Goal: Task Accomplishment & Management: Manage account settings

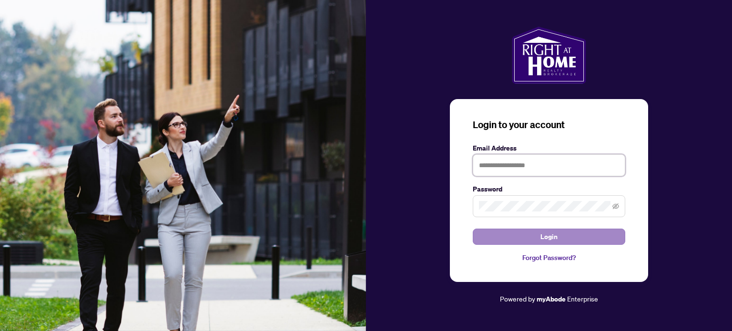
type input "**********"
click at [542, 237] on span "Login" at bounding box center [548, 236] width 17 height 15
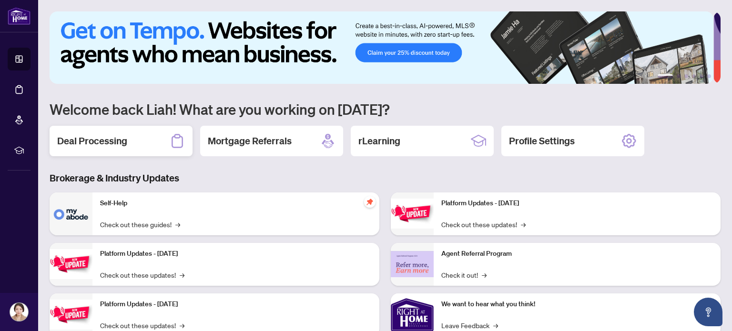
click at [145, 135] on div "Deal Processing" at bounding box center [121, 141] width 143 height 30
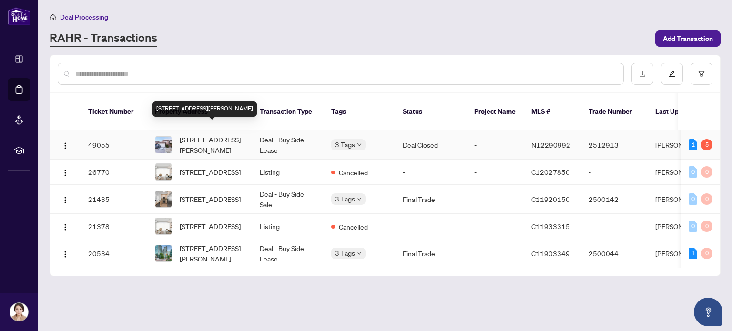
click at [183, 140] on span "[STREET_ADDRESS][PERSON_NAME]" at bounding box center [212, 144] width 65 height 21
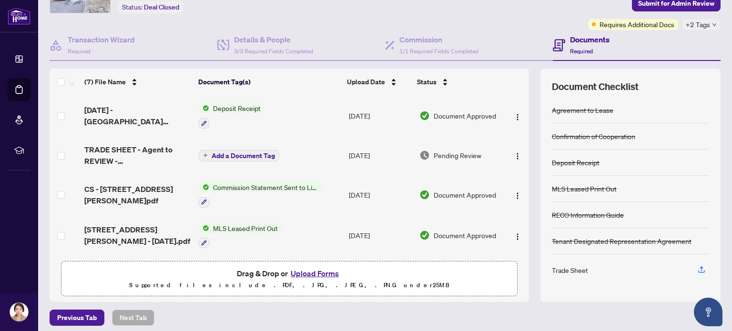
scroll to position [67, 0]
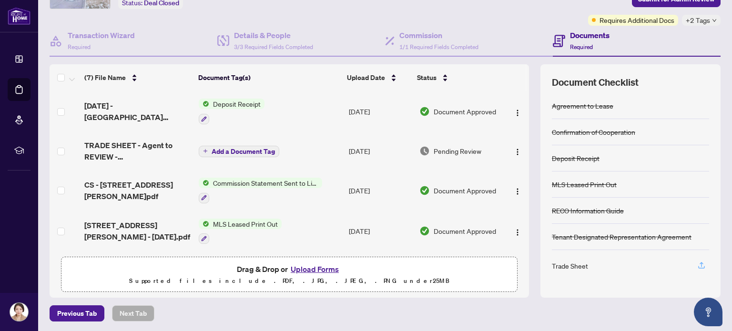
click at [697, 263] on icon "button" at bounding box center [701, 265] width 9 height 9
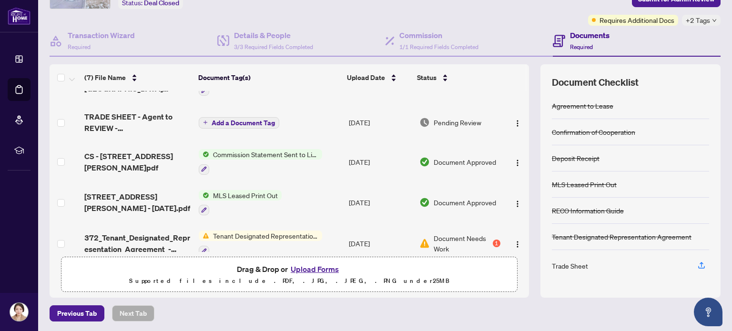
scroll to position [0, 0]
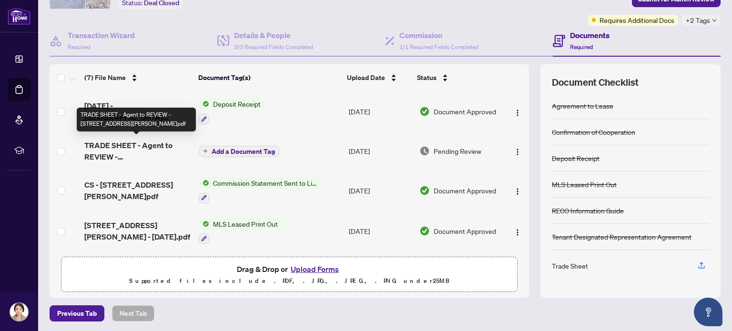
click at [143, 146] on span "TRADE SHEET - Agent to REVIEW - [STREET_ADDRESS][PERSON_NAME]pdf" at bounding box center [137, 151] width 107 height 23
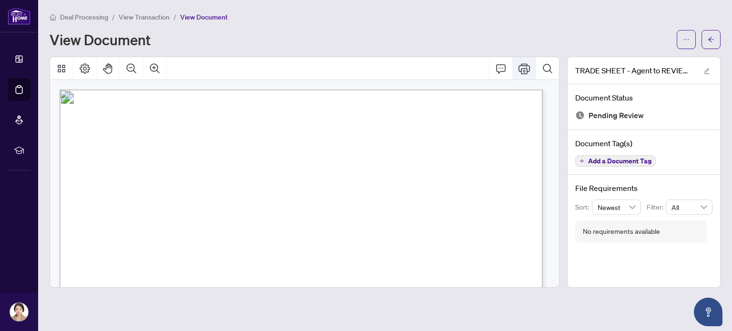
click at [526, 67] on icon "Print" at bounding box center [523, 68] width 11 height 11
click at [711, 36] on icon "arrow-left" at bounding box center [711, 39] width 7 height 7
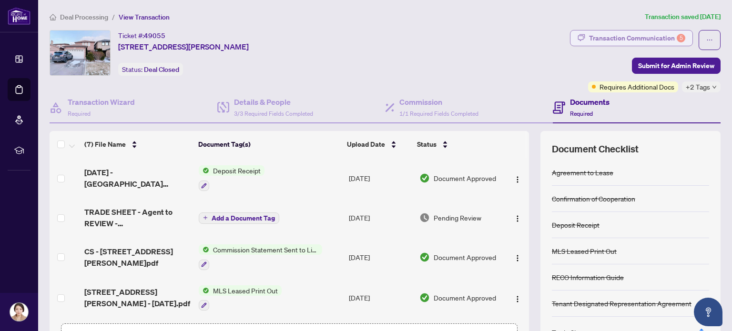
click at [652, 37] on div "Transaction Communication 5" at bounding box center [637, 37] width 96 height 15
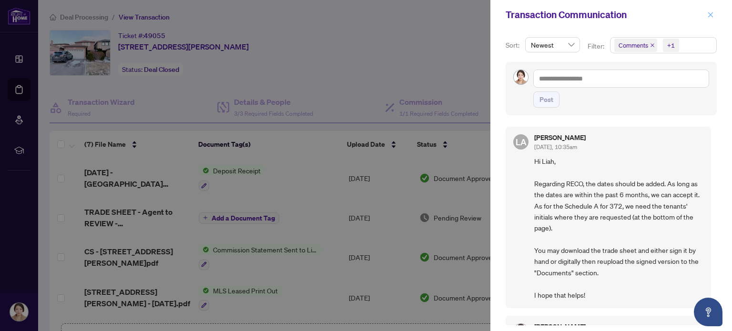
click at [713, 16] on icon "close" at bounding box center [710, 14] width 7 height 7
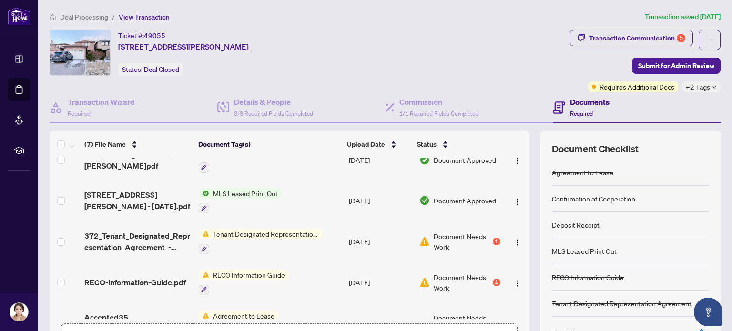
scroll to position [121, 0]
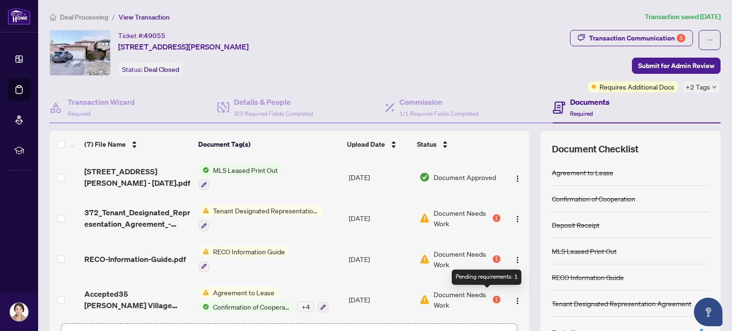
click at [493, 296] on div "1" at bounding box center [497, 300] width 8 height 8
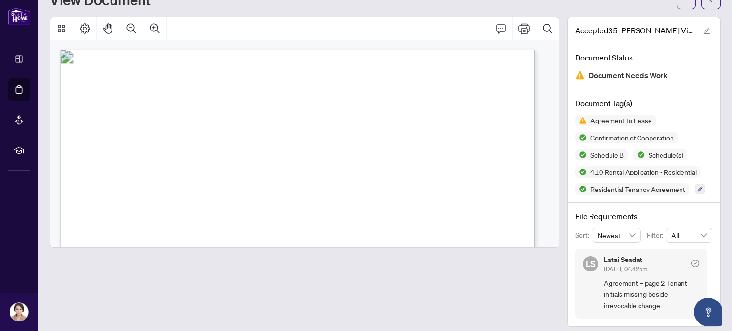
scroll to position [45, 0]
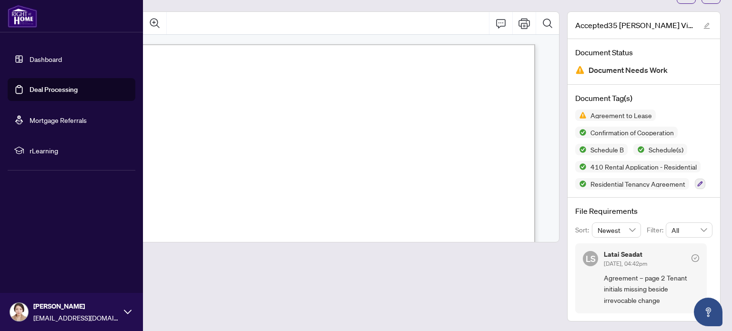
click at [51, 94] on link "Deal Processing" at bounding box center [54, 89] width 48 height 9
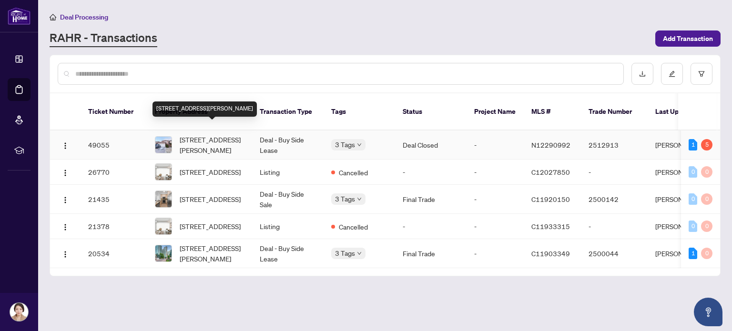
click at [228, 134] on span "[STREET_ADDRESS][PERSON_NAME]" at bounding box center [212, 144] width 65 height 21
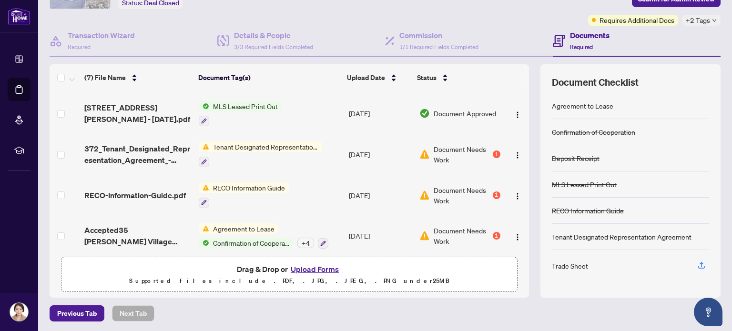
scroll to position [121, 0]
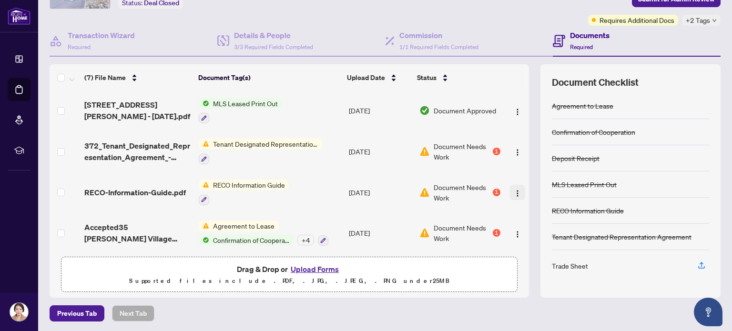
click at [514, 190] on img "button" at bounding box center [518, 194] width 8 height 8
click at [297, 270] on button "Upload Forms" at bounding box center [315, 269] width 54 height 12
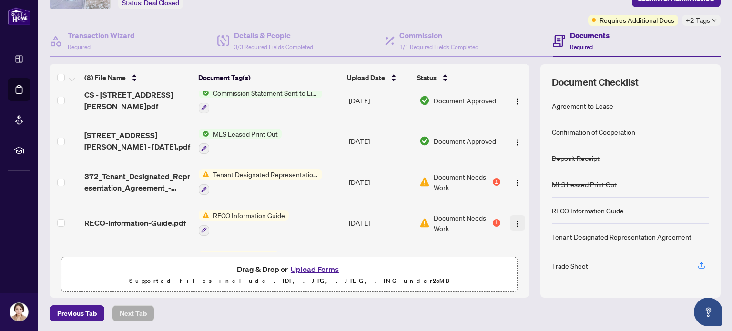
click at [514, 220] on img "button" at bounding box center [518, 224] width 8 height 8
click at [158, 217] on span "RECO-Information-Guide.pdf" at bounding box center [135, 222] width 102 height 11
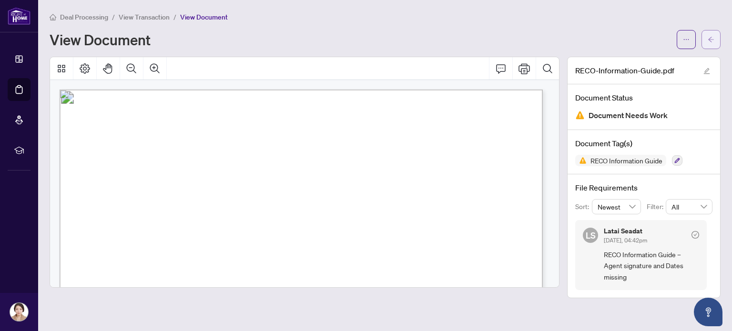
click at [711, 36] on icon "arrow-left" at bounding box center [711, 39] width 7 height 7
